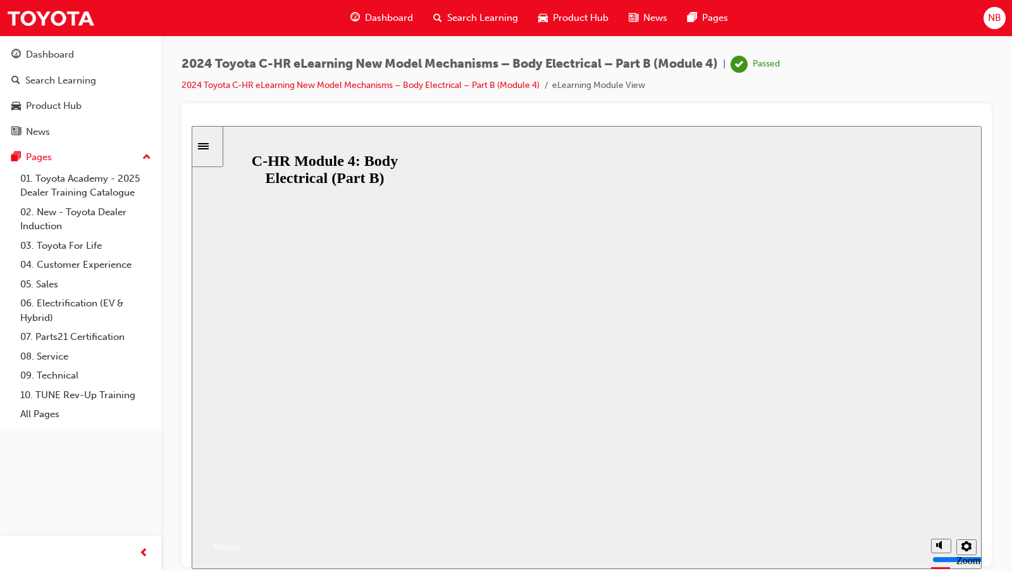
click at [240, 524] on button "Resume" at bounding box center [216, 531] width 48 height 15
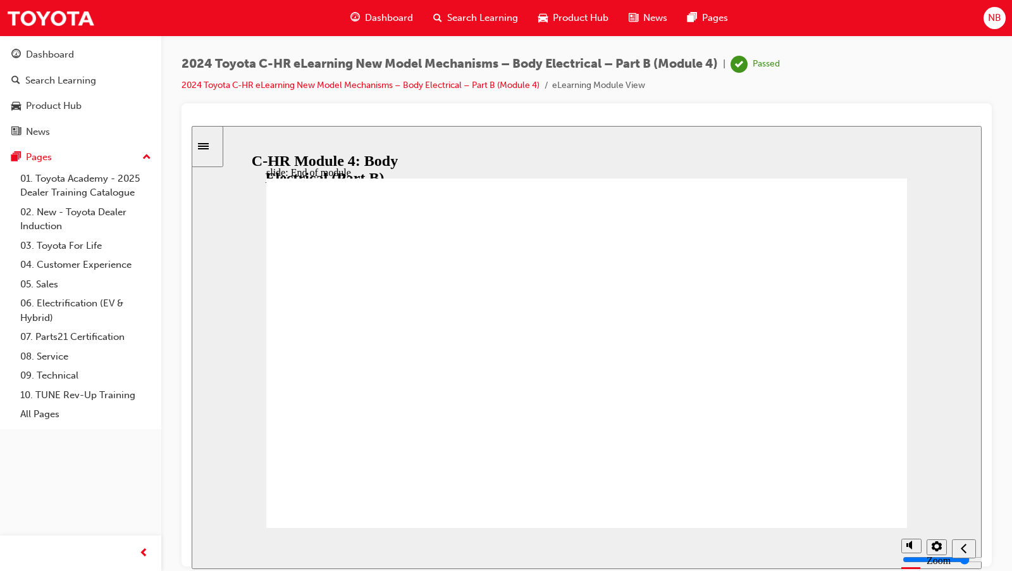
click at [212, 142] on icon "Sidebar Toggle" at bounding box center [207, 145] width 19 height 8
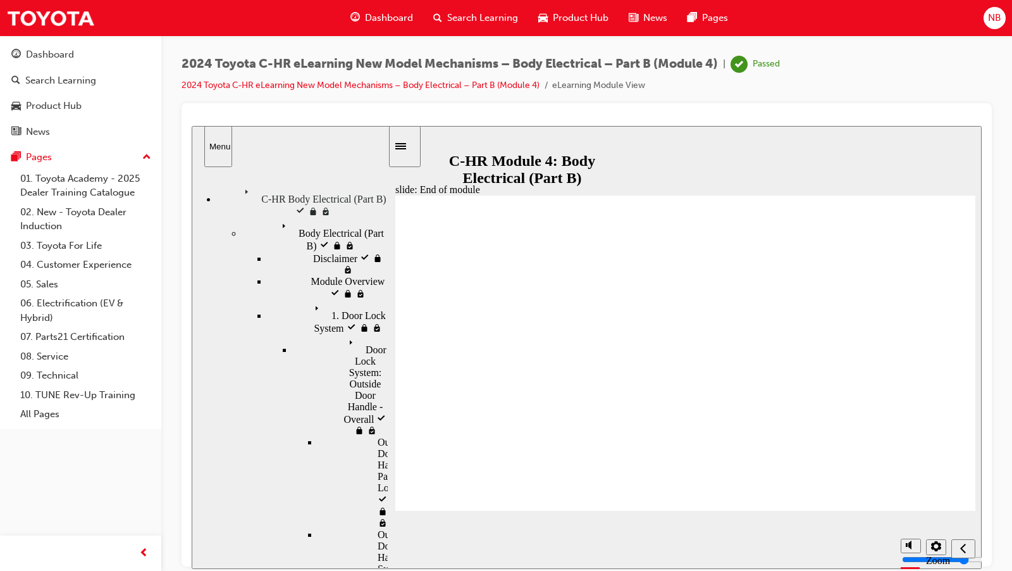
click at [277, 217] on span "Body Electrical (Part B) visited" at bounding box center [332, 228] width 111 height 23
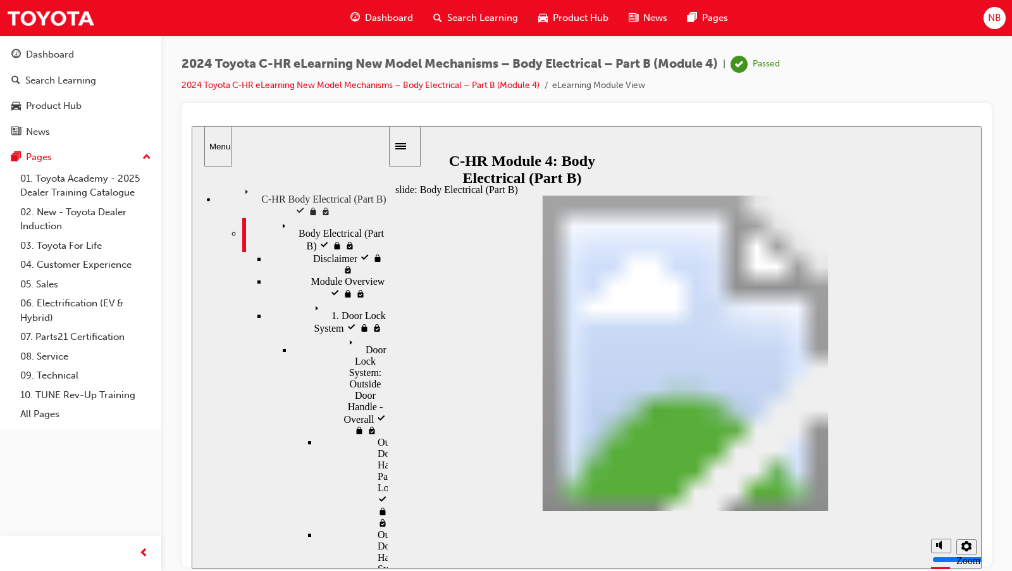
click at [278, 299] on div "1. Door Lock System visited 1. Door Lock System" at bounding box center [328, 316] width 120 height 34
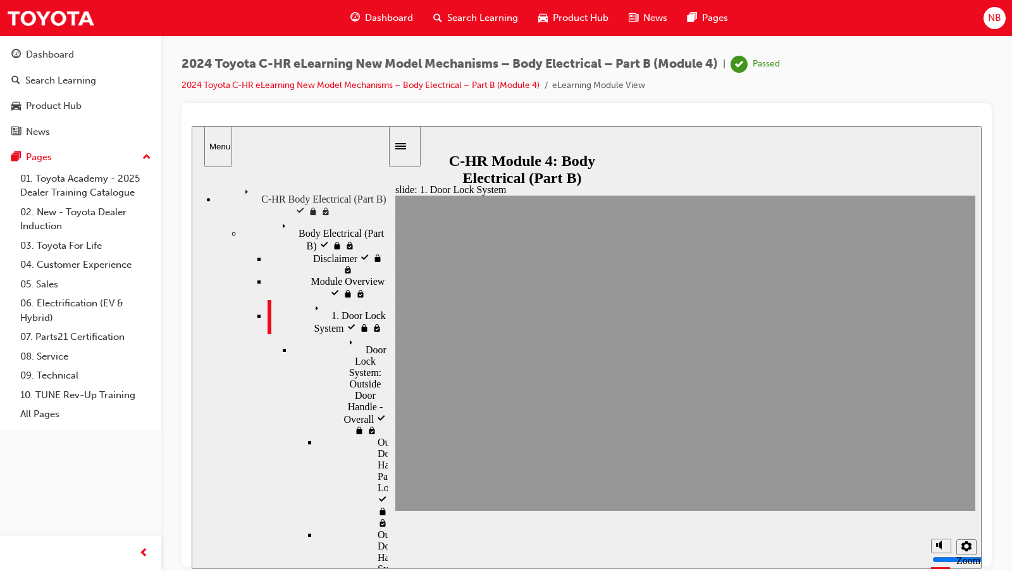
click at [344, 333] on span "Door Lock System: Outside Door Handle - Overall visited" at bounding box center [366, 378] width 44 height 91
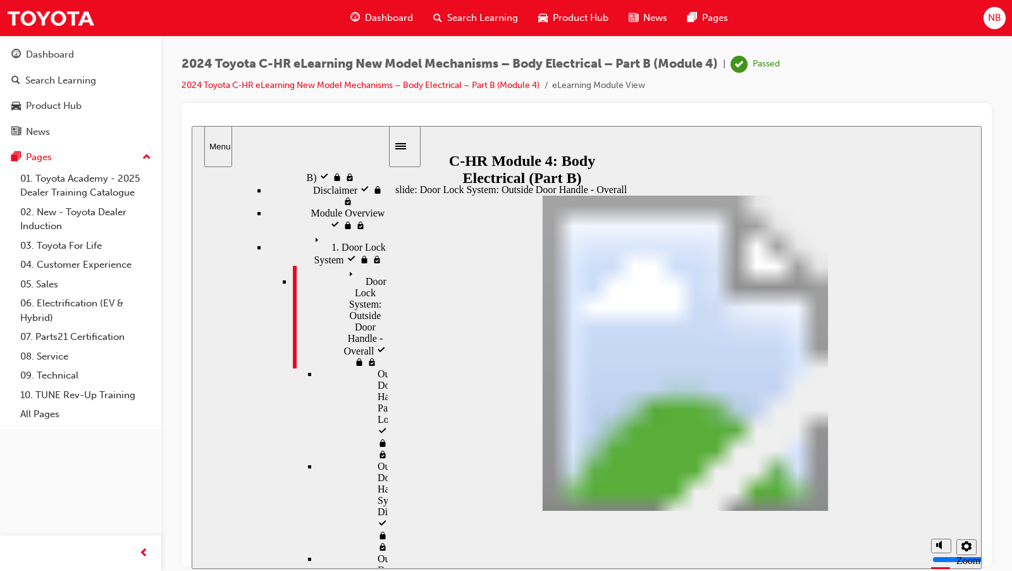
scroll to position [70, 0]
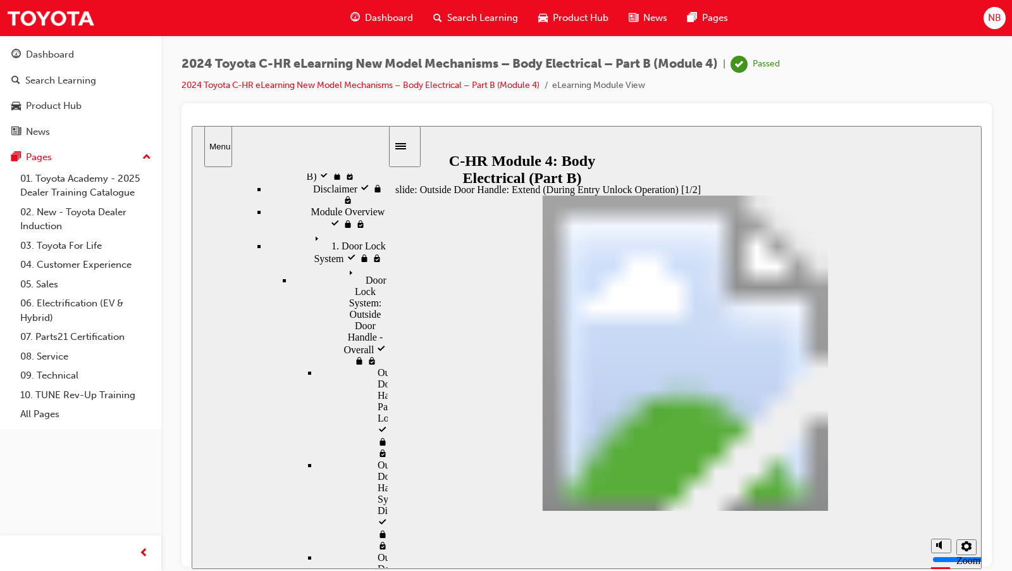
click at [344, 264] on span "Door Lock System: Outside Door Handle - Overall visited" at bounding box center [366, 309] width 44 height 91
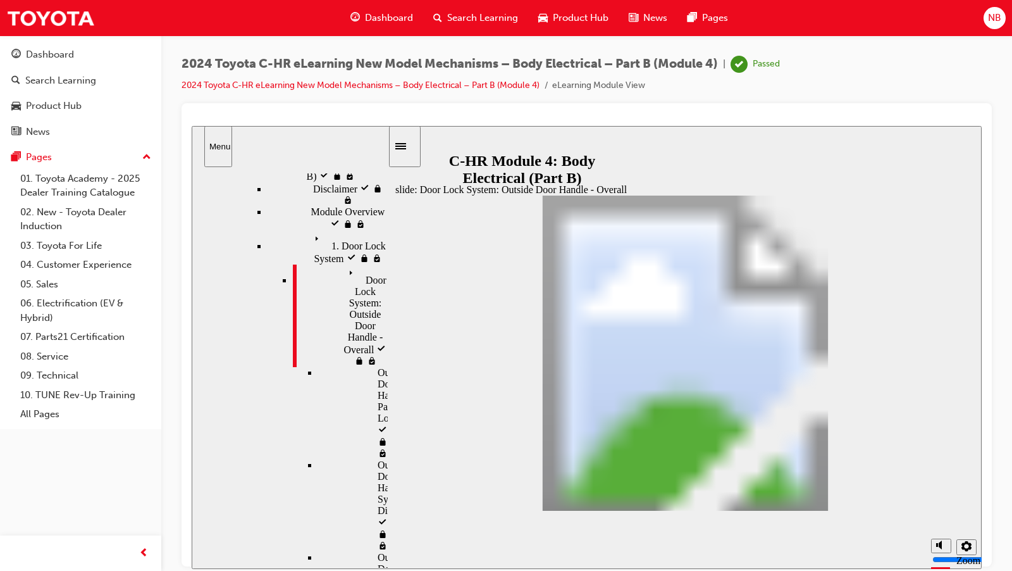
click at [344, 264] on span "Door Lock System: Outside Door Handle - Overall" at bounding box center [366, 304] width 44 height 80
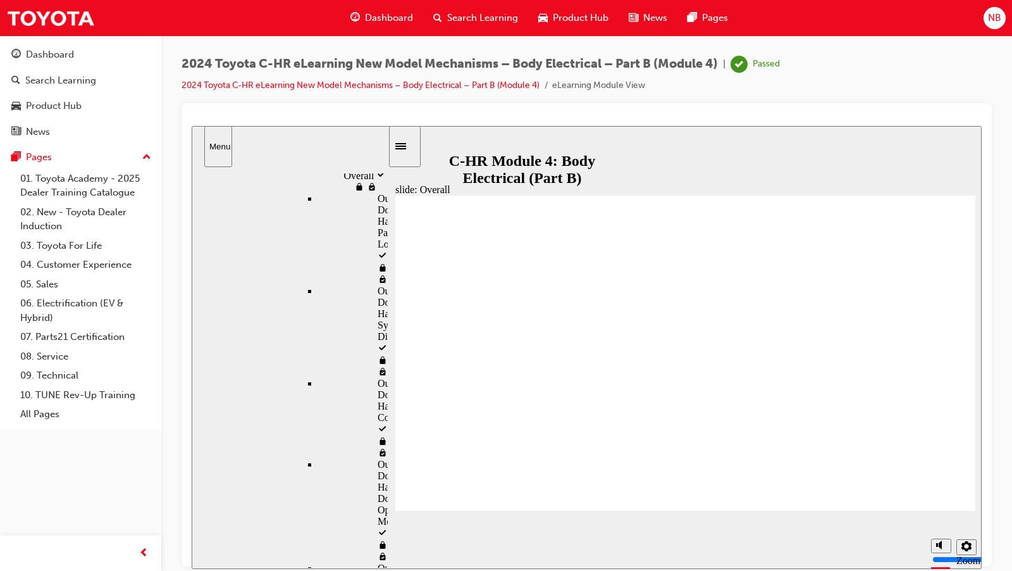
scroll to position [231, 0]
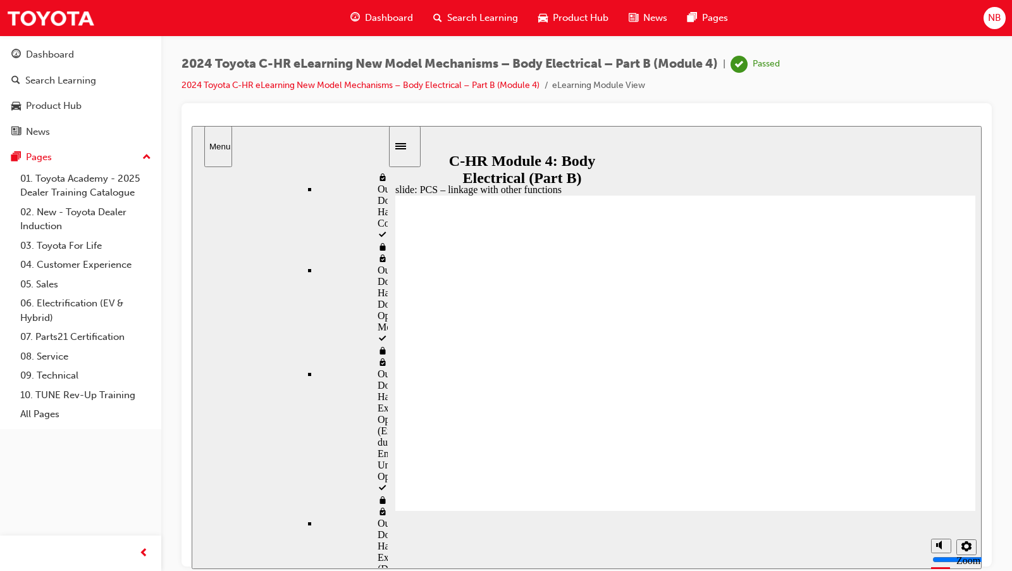
scroll to position [438, 0]
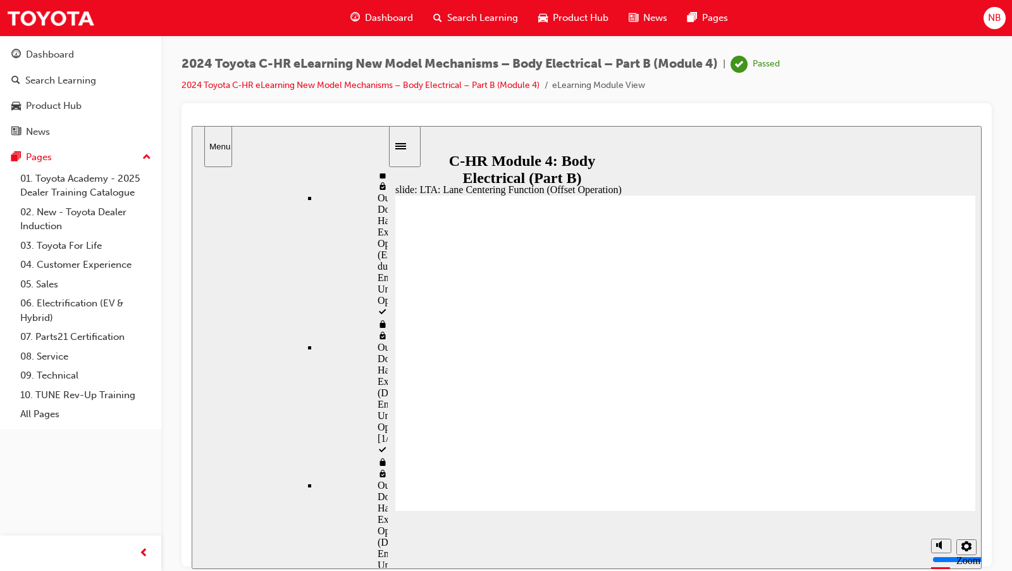
scroll to position [622, 0]
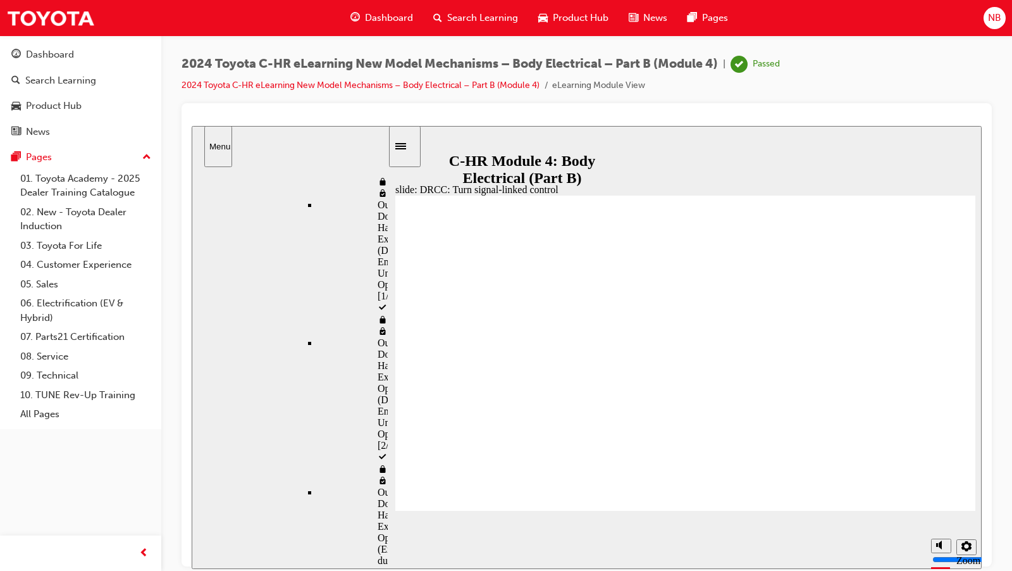
scroll to position [751, 0]
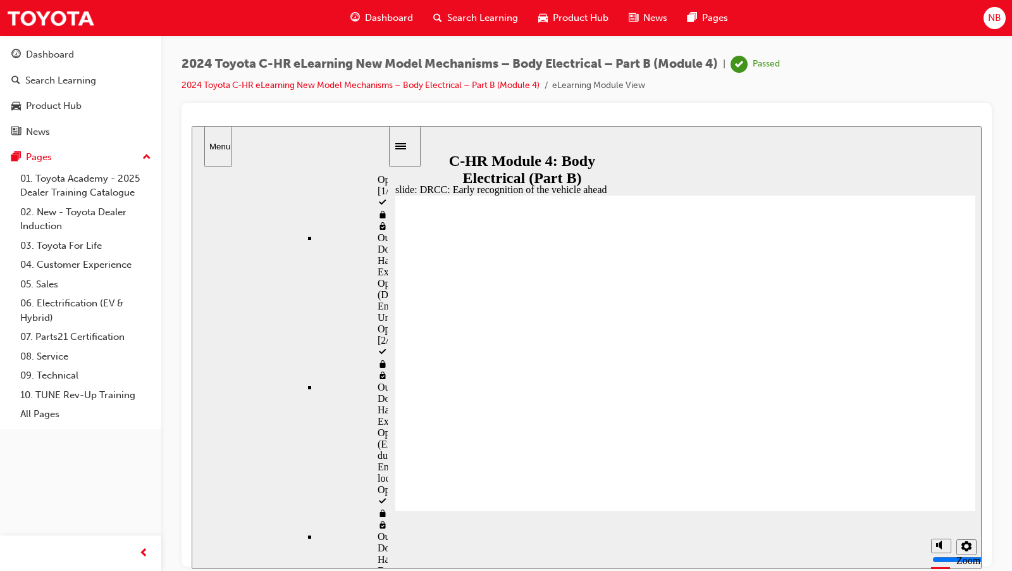
scroll to position [861, 0]
